Goal: Information Seeking & Learning: Check status

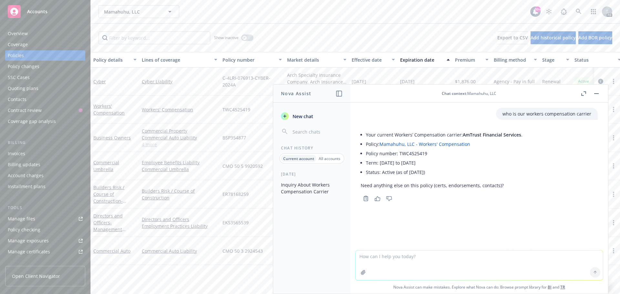
click at [40, 8] on div "Accounts" at bounding box center [45, 11] width 75 height 13
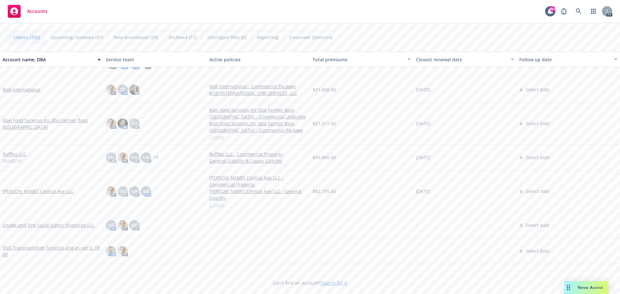
scroll to position [3067, 0]
click at [23, 118] on link "Roxi Food Services Inc dba Farmer Boys [GEOGRAPHIC_DATA]" at bounding box center [52, 121] width 98 height 14
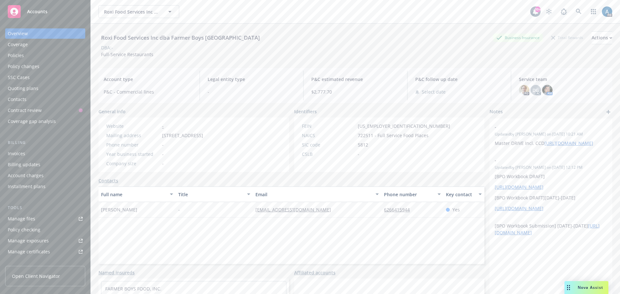
click at [19, 55] on div "Policies" at bounding box center [16, 55] width 16 height 10
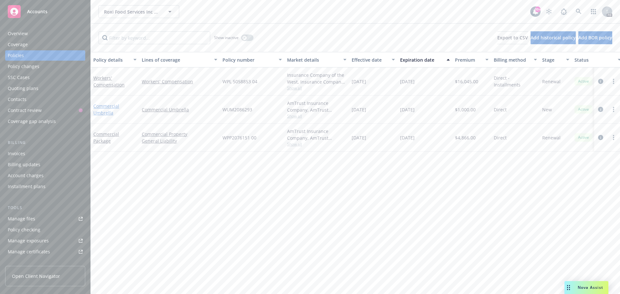
click at [109, 109] on link "Commercial Umbrella" at bounding box center [106, 109] width 26 height 13
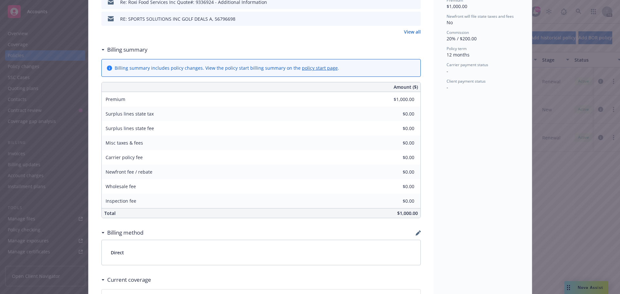
scroll to position [332, 0]
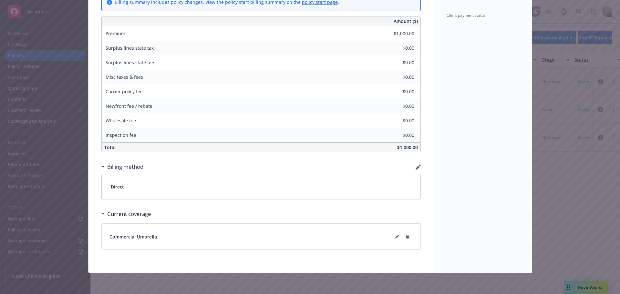
click at [22, 67] on div "Policy Commercial Umbrella Add internal notes here... View claims View schedule…" at bounding box center [310, 147] width 620 height 294
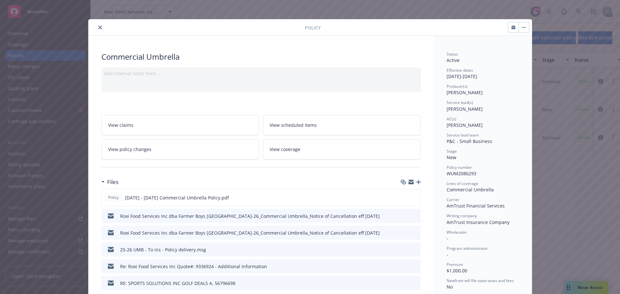
scroll to position [0, 0]
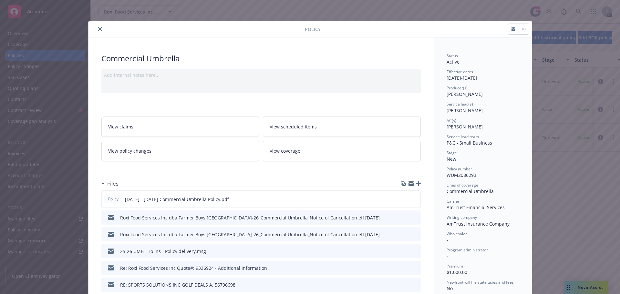
click at [99, 28] on button "close" at bounding box center [100, 29] width 8 height 8
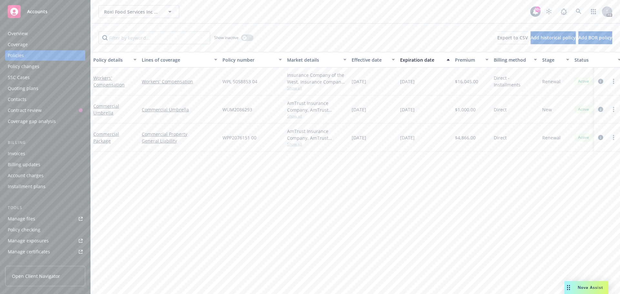
click at [29, 67] on div "Policy changes" at bounding box center [24, 66] width 32 height 10
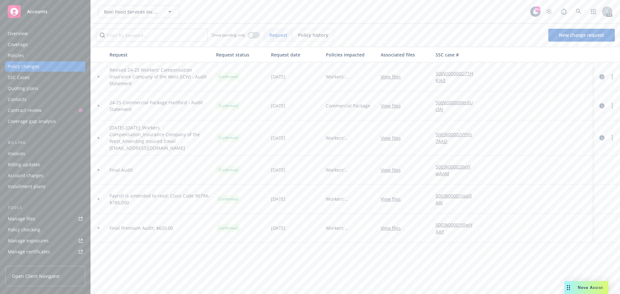
click at [18, 53] on div "Policies" at bounding box center [16, 55] width 16 height 10
